Goal: Browse casually: Explore the website without a specific task or goal

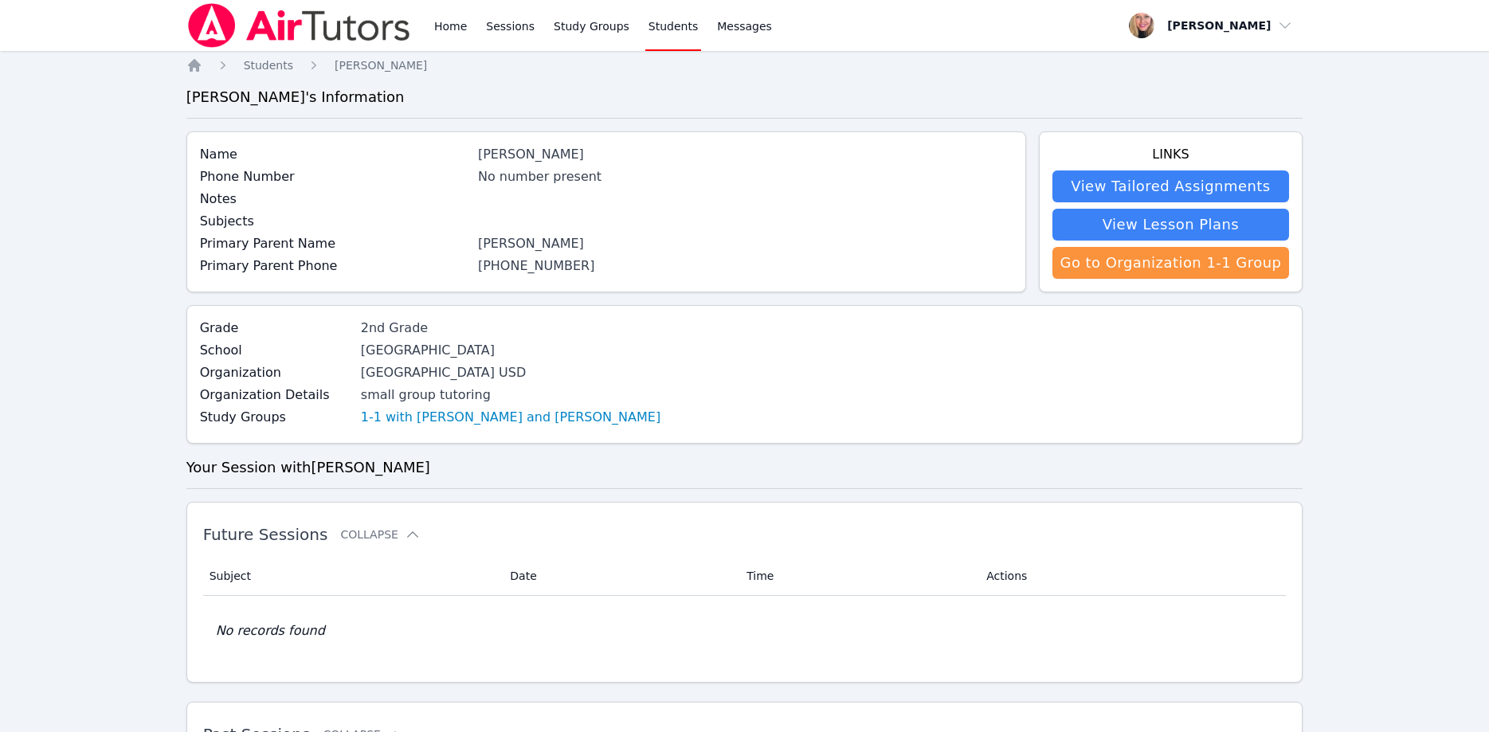
click at [268, 35] on img at bounding box center [299, 25] width 226 height 45
